Goal: Task Accomplishment & Management: Manage account settings

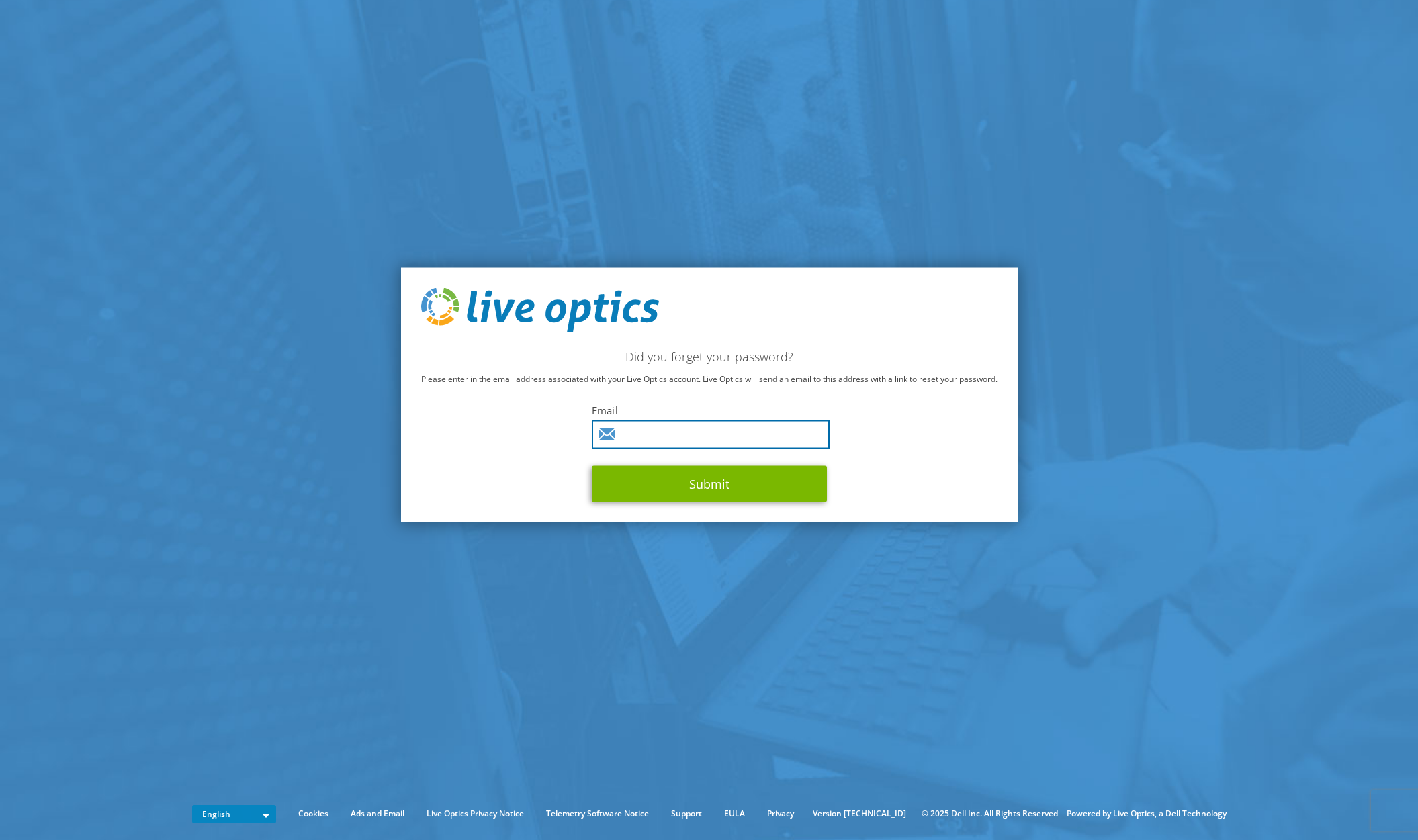
click at [661, 439] on input "text" at bounding box center [710, 434] width 238 height 29
type input "jason.isley@mcleodsoftware.com"
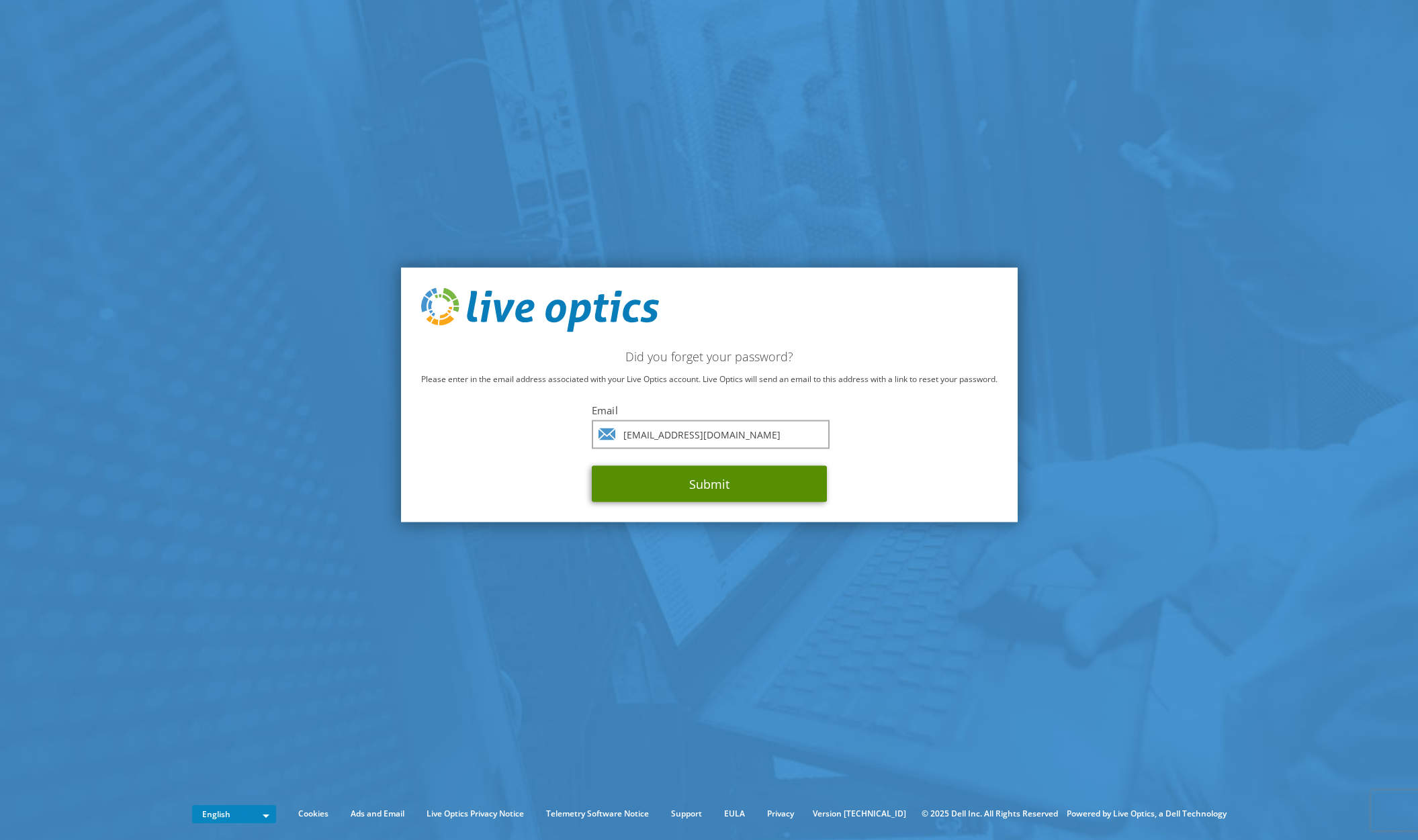
click at [680, 494] on button "Submit" at bounding box center [709, 483] width 235 height 36
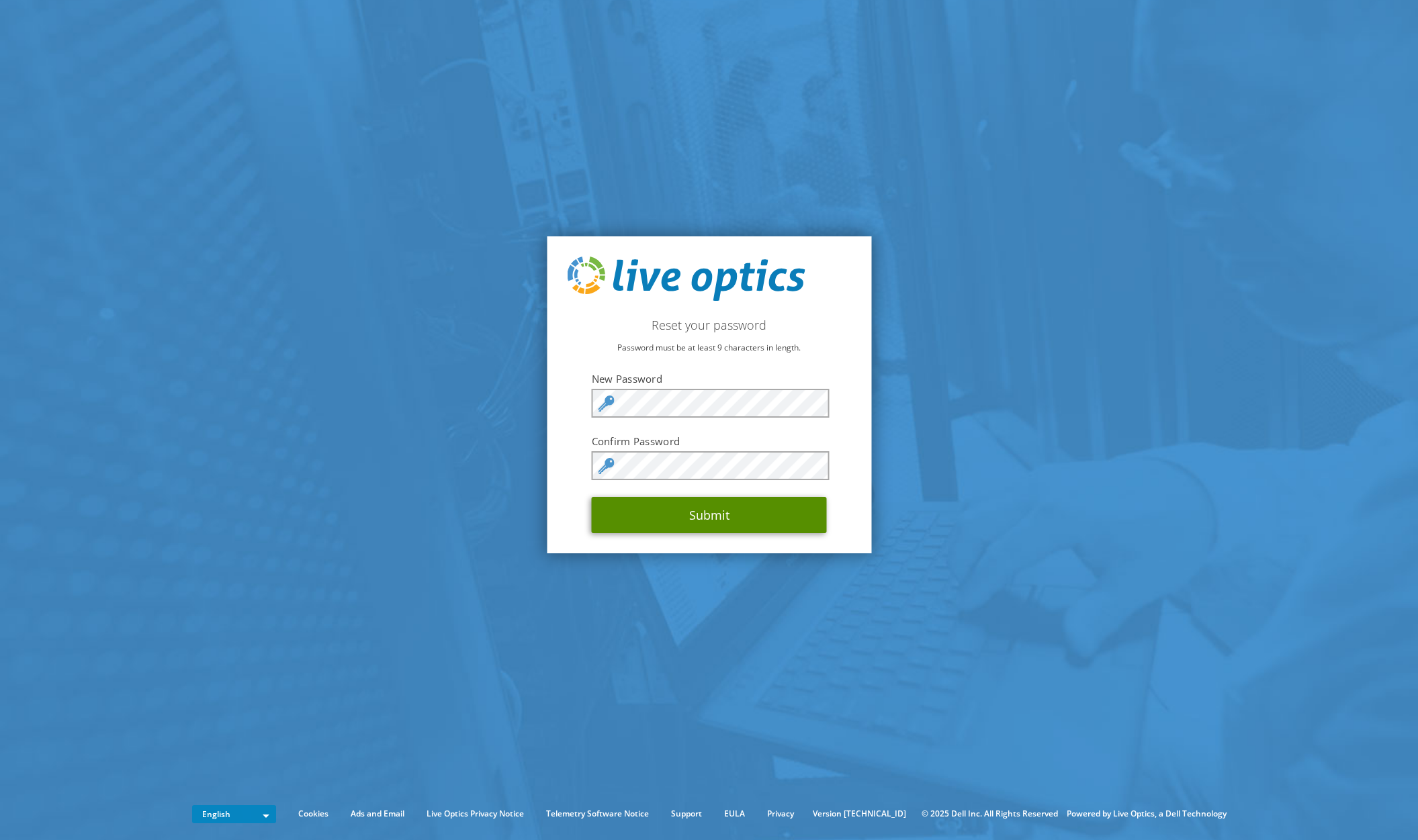
click at [722, 518] on button "Submit" at bounding box center [709, 515] width 235 height 36
